Goal: Transaction & Acquisition: Subscribe to service/newsletter

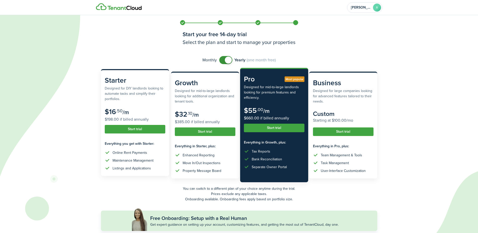
click at [143, 127] on button "Start trial" at bounding box center [135, 129] width 61 height 9
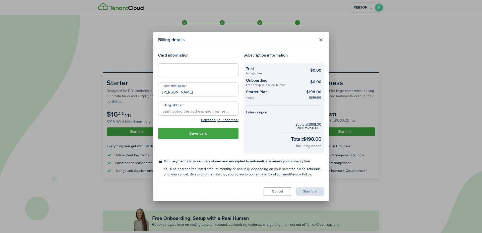
click at [203, 111] on input "Billing address" at bounding box center [198, 108] width 80 height 14
click at [205, 67] on div at bounding box center [198, 70] width 80 height 14
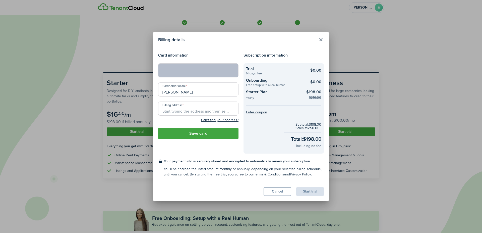
click at [189, 104] on input "Billing address" at bounding box center [198, 108] width 80 height 14
click at [178, 114] on input "Billing address" at bounding box center [198, 108] width 80 height 14
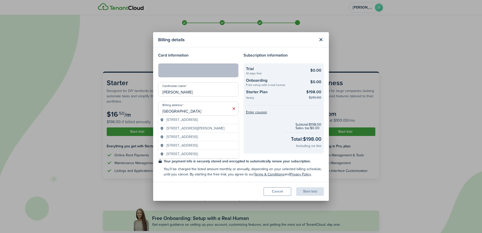
click at [212, 111] on input "[GEOGRAPHIC_DATA]" at bounding box center [198, 108] width 80 height 14
type input "[GEOGRAPHIC_DATA]"
click at [219, 98] on div "Cardholder name [PERSON_NAME]" at bounding box center [198, 91] width 85 height 19
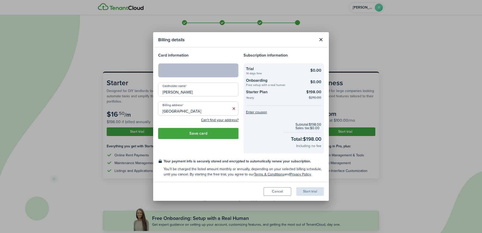
click at [209, 132] on button "Save card" at bounding box center [198, 133] width 80 height 11
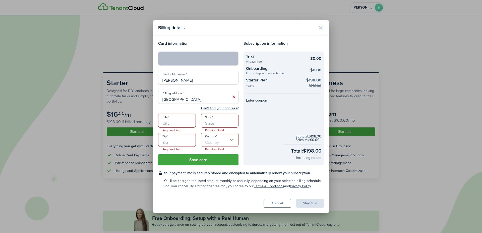
click at [164, 116] on input "City" at bounding box center [177, 121] width 38 height 14
type input "[PERSON_NAME]"
type input "03825"
click at [170, 122] on input "[PERSON_NAME]" at bounding box center [177, 121] width 38 height 14
type input "Barrington"
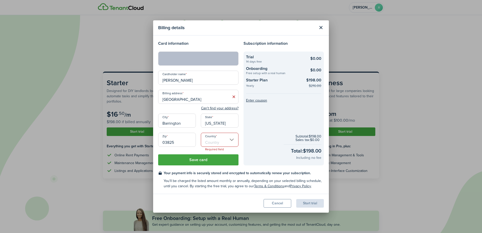
type input "[US_STATE]"
click at [161, 149] on div "Zip 03825" at bounding box center [177, 142] width 43 height 19
click at [227, 137] on input "Country" at bounding box center [220, 140] width 38 height 14
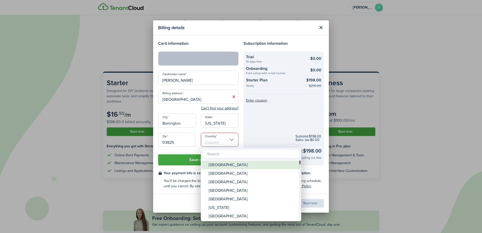
click at [229, 166] on div "[GEOGRAPHIC_DATA]" at bounding box center [253, 164] width 89 height 9
type input "[GEOGRAPHIC_DATA]"
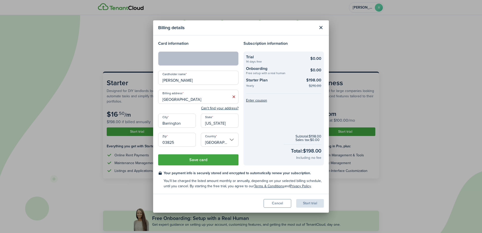
click at [208, 162] on button "Save card" at bounding box center [198, 159] width 80 height 11
click at [204, 161] on button "Save card" at bounding box center [198, 159] width 80 height 11
click at [200, 188] on checkout-terms-secondary "You'll be charged the listed amount monthly or annually, depending on your sele…" at bounding box center [244, 183] width 160 height 11
click at [207, 159] on button "Save card" at bounding box center [198, 159] width 80 height 11
click at [211, 98] on input "[GEOGRAPHIC_DATA]" at bounding box center [198, 97] width 80 height 14
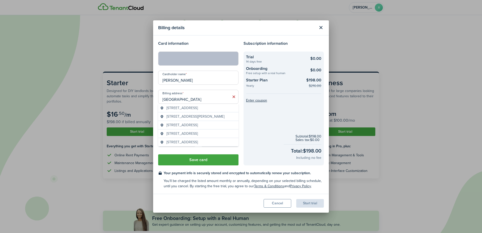
click at [219, 97] on input "[GEOGRAPHIC_DATA]" at bounding box center [198, 97] width 80 height 14
click at [217, 183] on checkout-terms-secondary "You'll be charged the listed amount monthly or annually, depending on your sele…" at bounding box center [244, 183] width 160 height 11
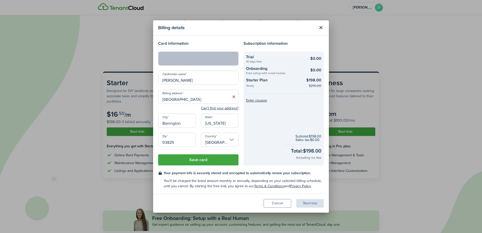
click at [222, 106] on div "Can't find your address?" at bounding box center [198, 108] width 80 height 6
click at [222, 107] on button "Can't find your address?" at bounding box center [219, 108] width 37 height 5
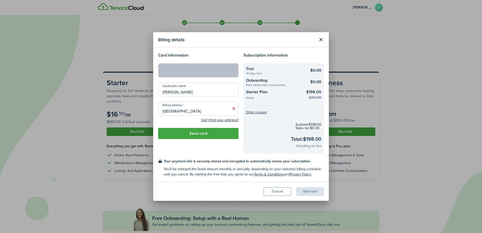
click at [200, 132] on button "Save card" at bounding box center [198, 133] width 80 height 11
click at [203, 130] on button "Save card" at bounding box center [198, 133] width 80 height 11
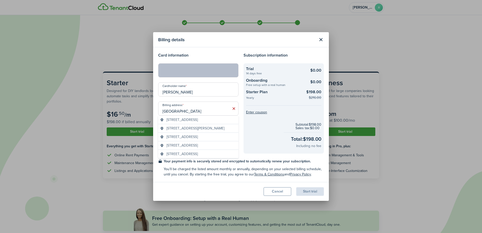
click at [207, 109] on input "[GEOGRAPHIC_DATA]" at bounding box center [198, 108] width 80 height 14
click at [214, 109] on input "[GEOGRAPHIC_DATA]" at bounding box center [198, 108] width 80 height 14
drag, startPoint x: 215, startPoint y: 112, endPoint x: 139, endPoint y: 105, distance: 76.2
click at [158, 105] on input "[GEOGRAPHIC_DATA]" at bounding box center [198, 108] width 80 height 14
click at [199, 118] on span "[STREET_ADDRESS][PERSON_NAME]" at bounding box center [195, 119] width 58 height 5
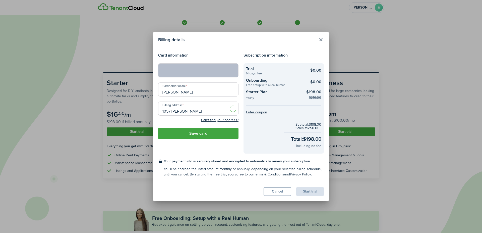
type input "[STREET_ADDRESS][PERSON_NAME]"
click at [197, 135] on button "Save card" at bounding box center [198, 133] width 80 height 11
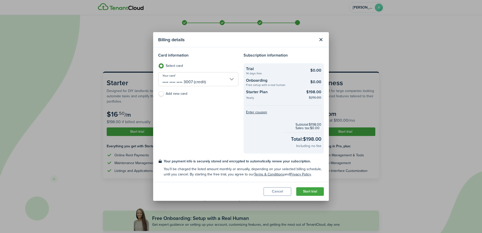
click at [311, 193] on button "Start trial" at bounding box center [310, 191] width 28 height 9
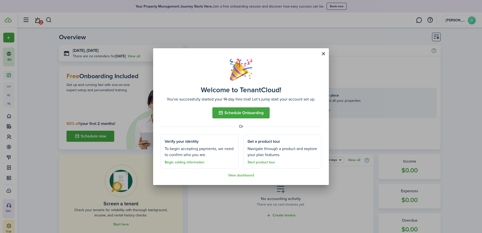
click at [322, 52] on button "Close modal" at bounding box center [323, 53] width 9 height 9
